Goal: Navigation & Orientation: Find specific page/section

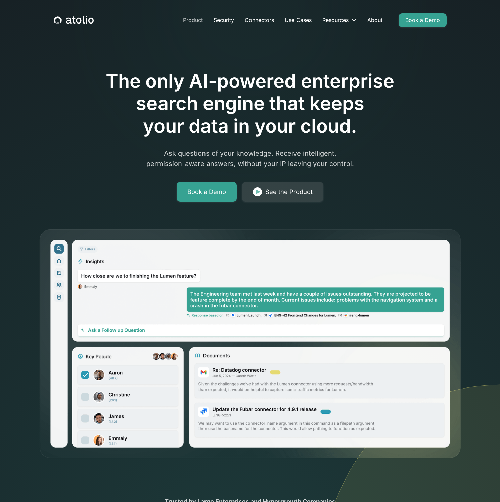
click at [197, 20] on link "Product" at bounding box center [193, 19] width 31 height 13
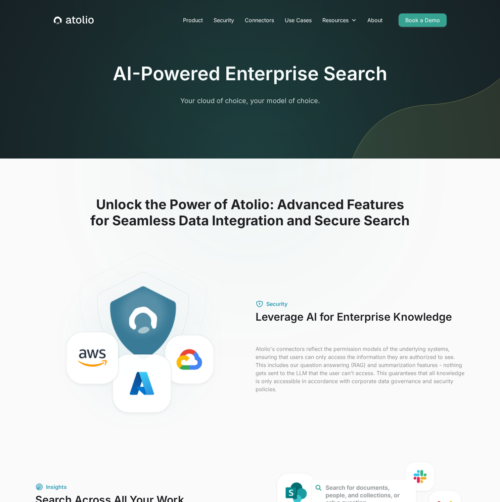
click at [82, 22] on icon "home" at bounding box center [74, 20] width 40 height 9
